Goal: Task Accomplishment & Management: Use online tool/utility

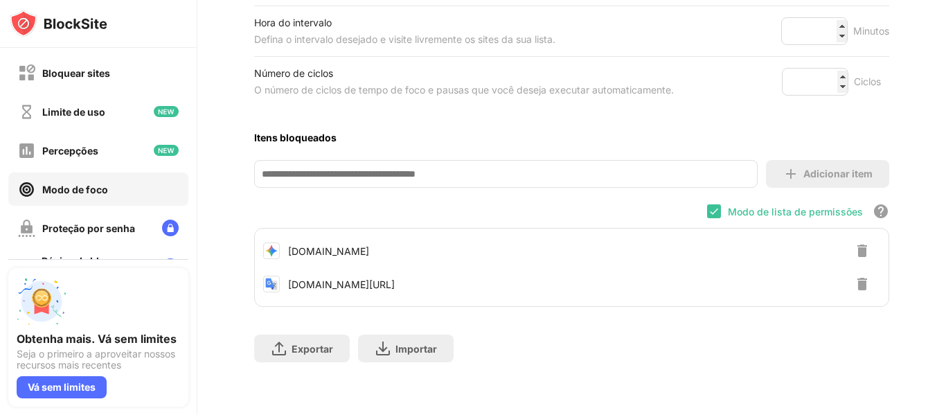
scroll to position [307, 0]
click at [708, 206] on img at bounding box center [713, 211] width 11 height 11
click at [707, 204] on div at bounding box center [714, 211] width 14 height 14
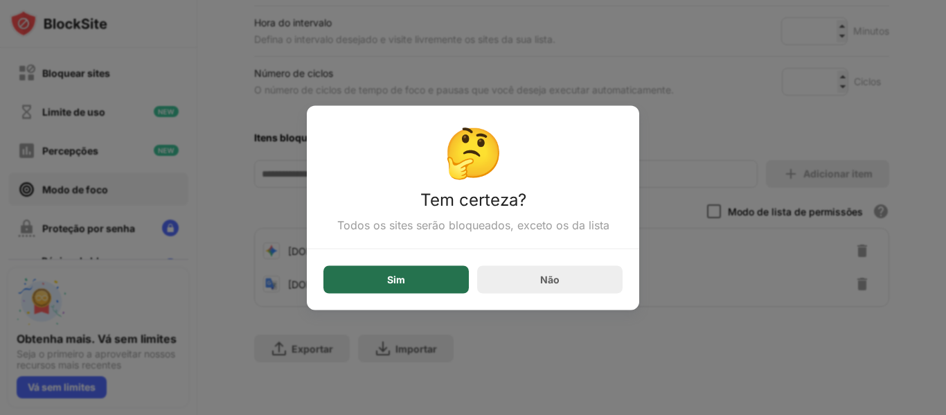
click at [426, 285] on div "Sim" at bounding box center [395, 279] width 145 height 28
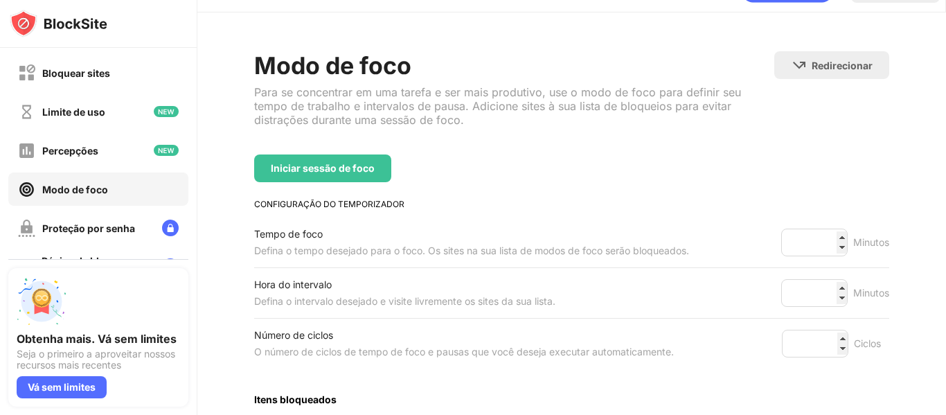
scroll to position [30, 0]
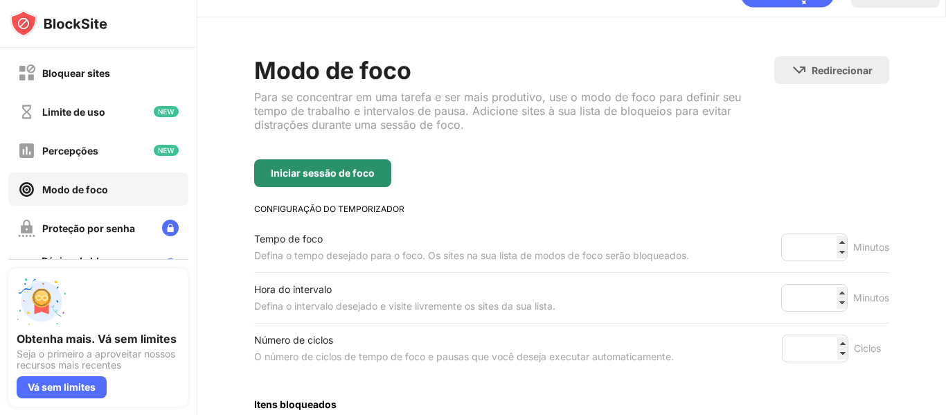
click at [307, 170] on font "Iniciar sessão de foco" at bounding box center [323, 173] width 104 height 12
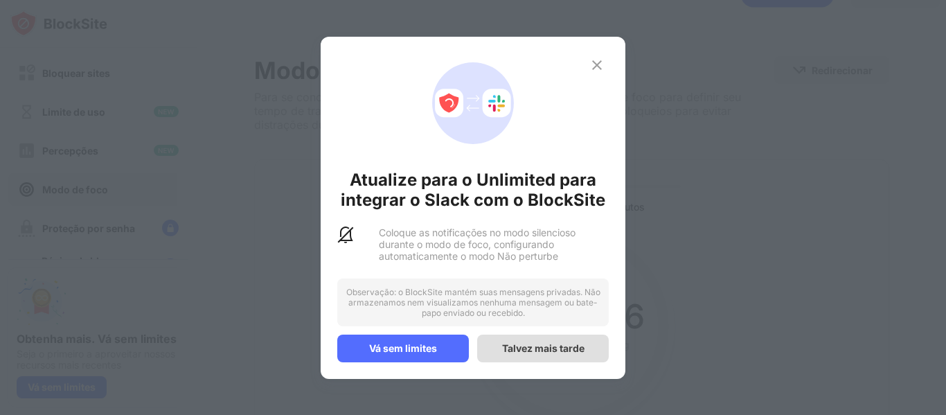
click at [526, 359] on div "Talvez mais tarde" at bounding box center [543, 348] width 132 height 28
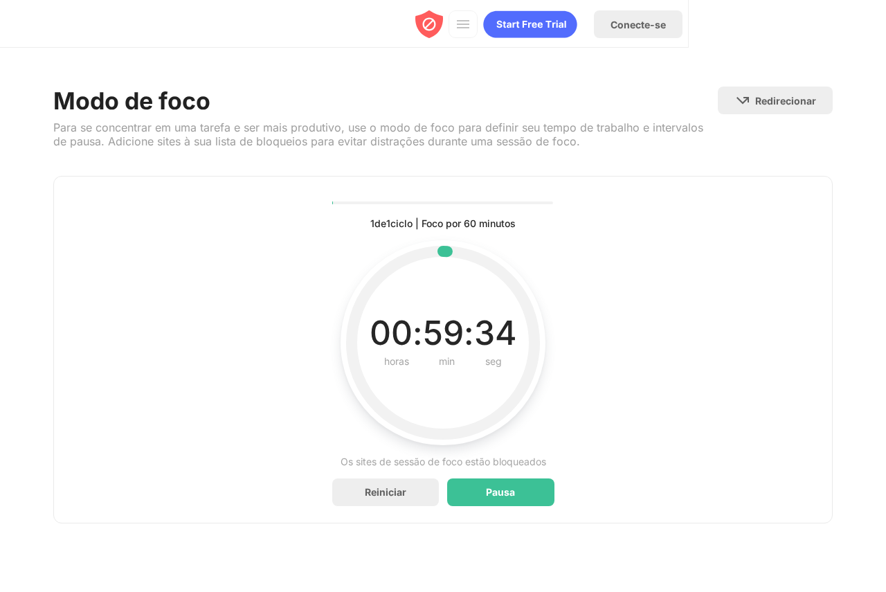
scroll to position [0, 0]
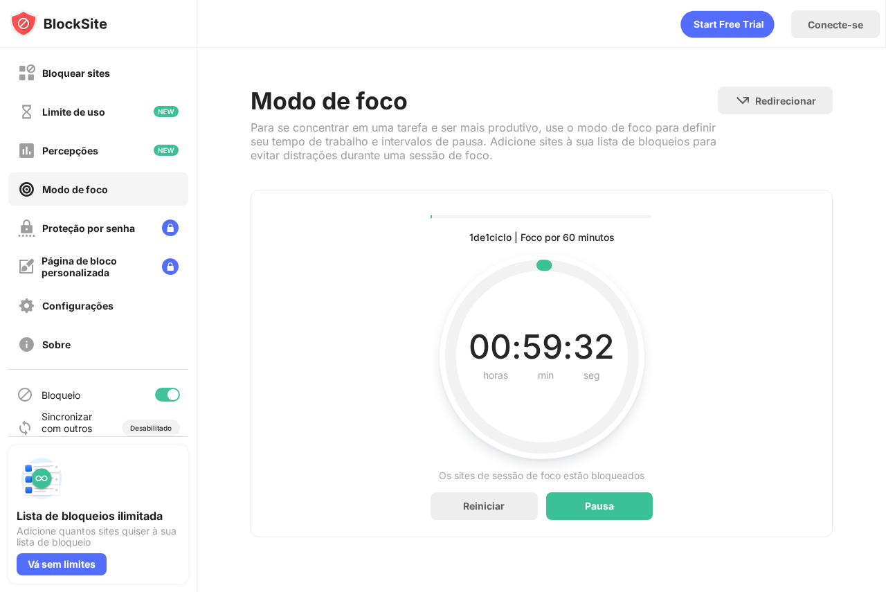
click at [560, 335] on font "59" at bounding box center [542, 346] width 41 height 41
click at [521, 396] on div "00 : 59 : 15 horas min seg Tempo atual restante no intervalo" at bounding box center [542, 356] width 172 height 205
